Goal: Navigation & Orientation: Find specific page/section

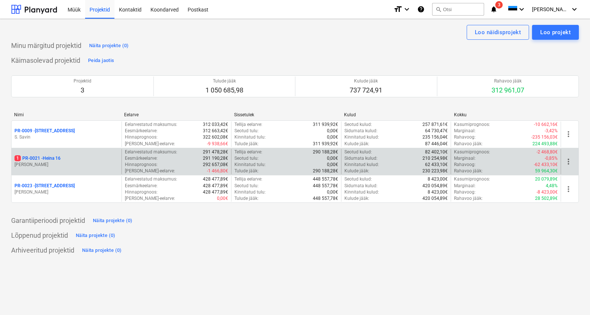
click at [73, 154] on div "1 PR-0021 - Heina 16 [PERSON_NAME]" at bounding box center [67, 162] width 110 height 26
click at [44, 164] on p "[PERSON_NAME]" at bounding box center [66, 165] width 104 height 6
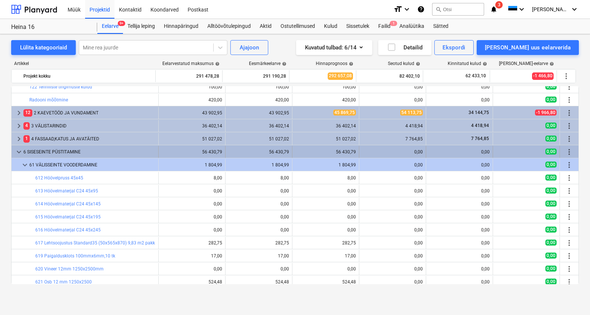
scroll to position [77, 0]
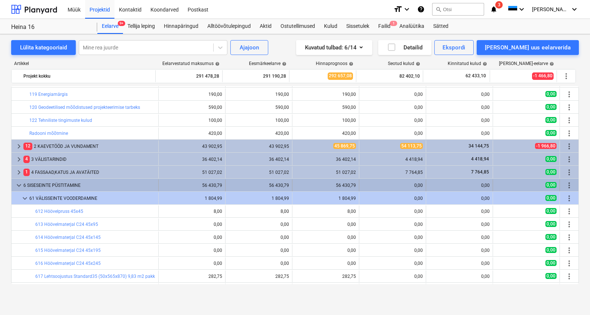
click at [16, 182] on span "keyboard_arrow_down" at bounding box center [18, 185] width 9 height 9
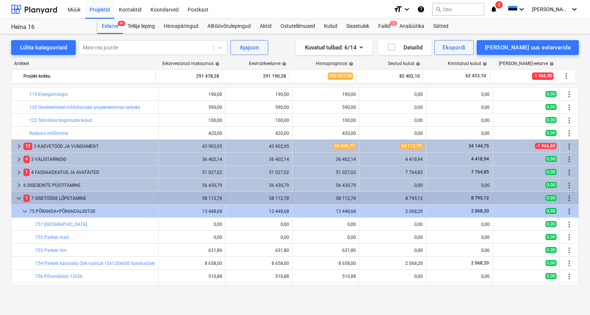
click at [17, 196] on span "keyboard_arrow_down" at bounding box center [18, 198] width 9 height 9
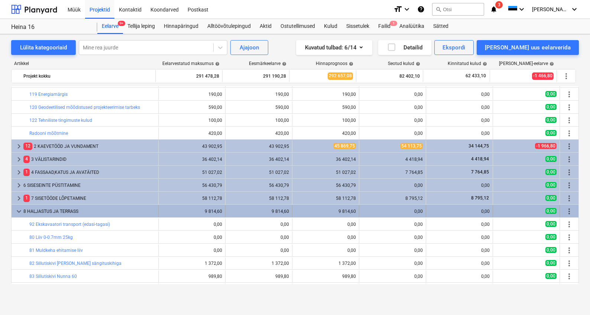
click at [19, 207] on span "keyboard_arrow_down" at bounding box center [18, 211] width 9 height 9
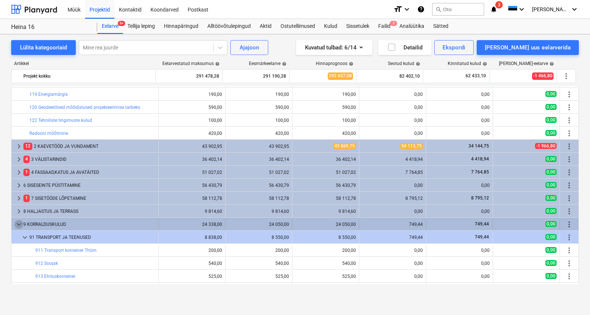
click at [18, 222] on span "keyboard_arrow_down" at bounding box center [18, 224] width 9 height 9
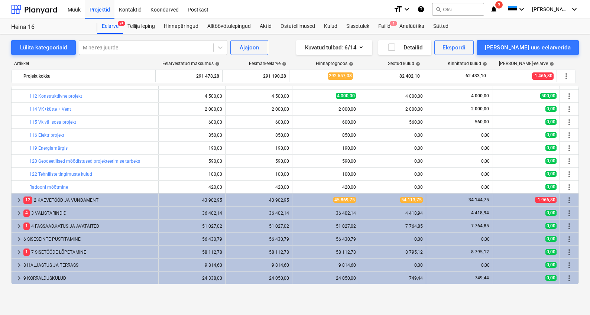
scroll to position [23, 0]
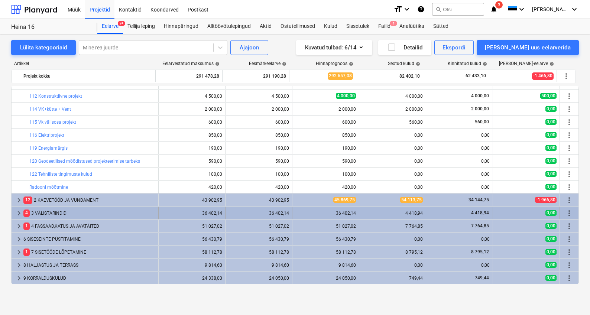
click at [47, 213] on div "4 3 VÄLISTARINDID" at bounding box center [89, 213] width 132 height 12
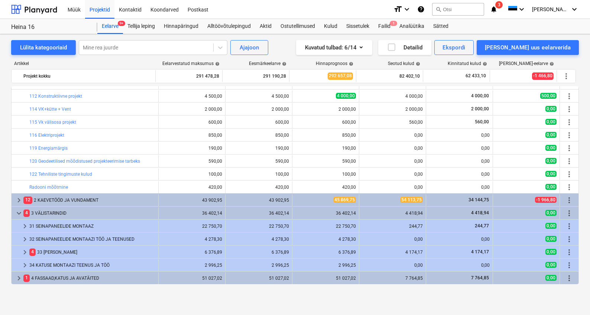
scroll to position [75, 0]
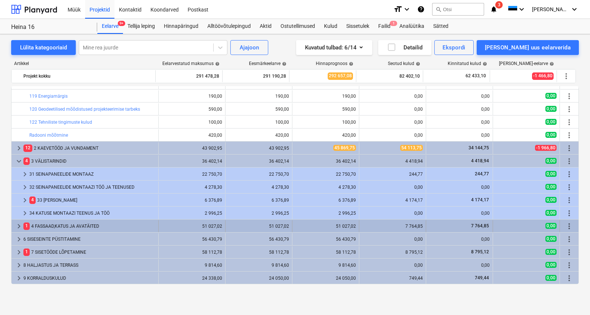
click at [62, 228] on div "1 4 FASSAAD,[PERSON_NAME] AVATÄITED" at bounding box center [89, 226] width 132 height 12
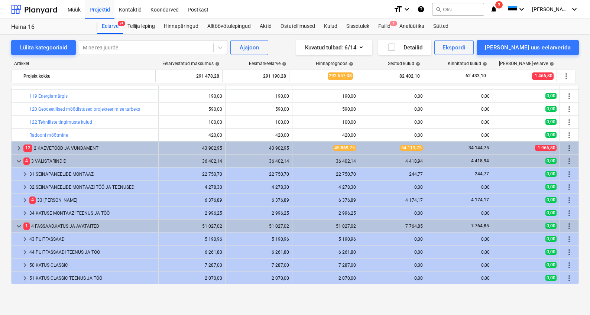
scroll to position [146, 0]
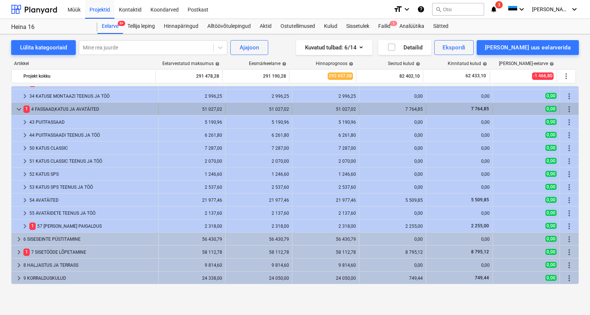
click at [12, 108] on div "keyboard_arrow_down 1 4 FASSAAD,[PERSON_NAME] AVATÄITED" at bounding box center [85, 109] width 147 height 12
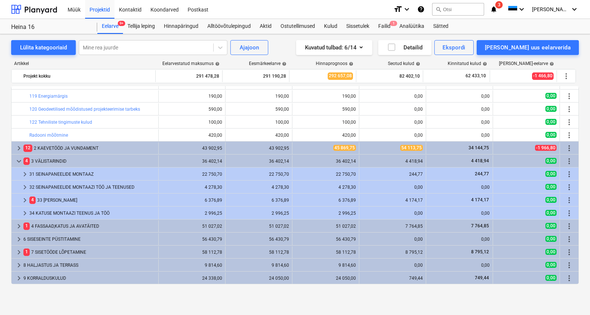
scroll to position [75, 0]
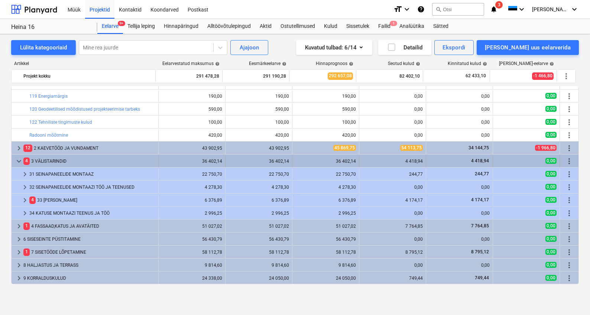
click at [17, 158] on span "keyboard_arrow_down" at bounding box center [18, 161] width 9 height 9
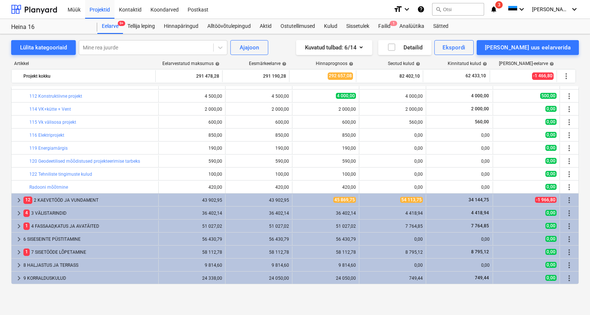
scroll to position [0, 0]
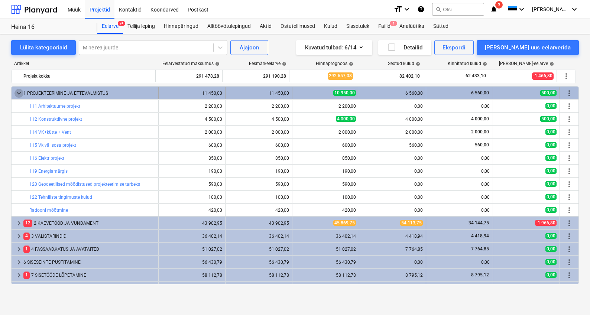
click at [19, 94] on span "keyboard_arrow_down" at bounding box center [18, 93] width 9 height 9
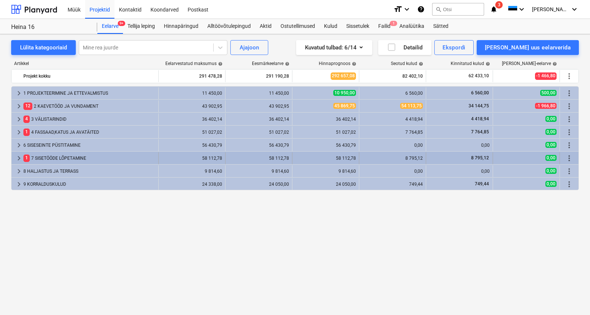
click at [37, 160] on div "1 7 SISETÖÖDE LÕPETAMINE" at bounding box center [89, 158] width 132 height 12
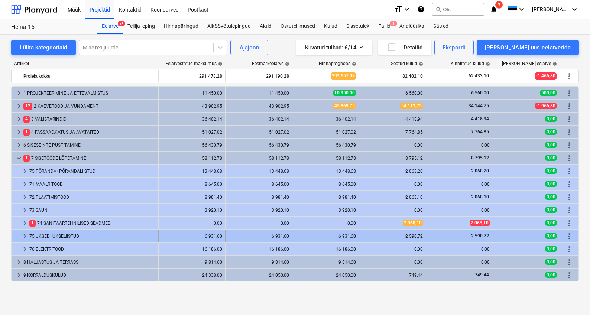
click at [23, 236] on span "keyboard_arrow_right" at bounding box center [24, 236] width 9 height 9
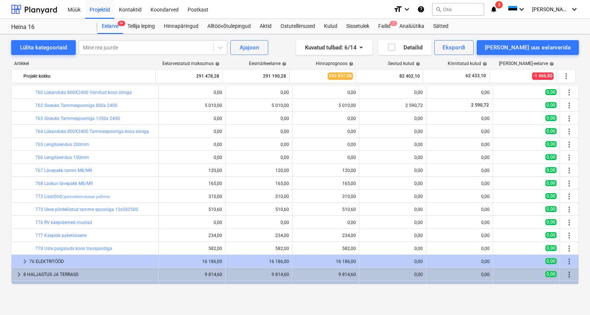
scroll to position [69, 0]
